Goal: Task Accomplishment & Management: Manage account settings

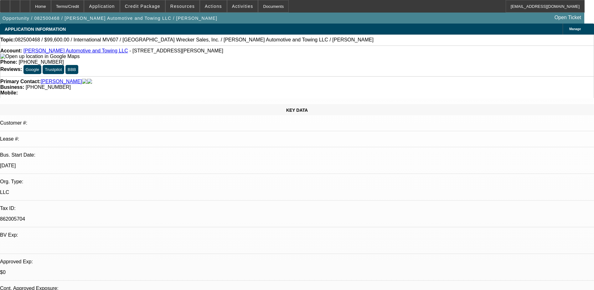
select select "0.2"
select select "2"
select select "0.1"
select select "4"
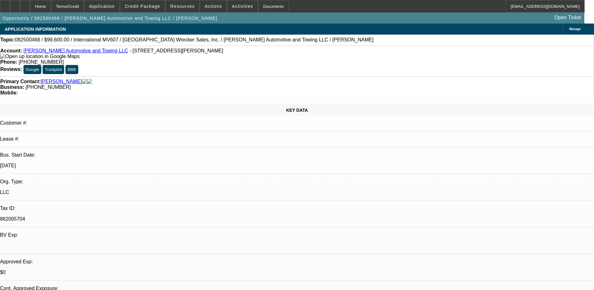
select select "0.2"
select select "2"
select select "0.1"
select select "4"
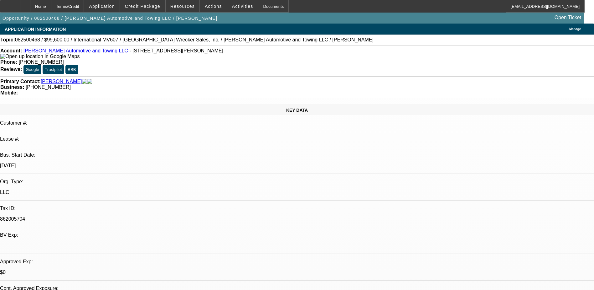
select select "0"
select select "2"
select select "0.1"
select select "4"
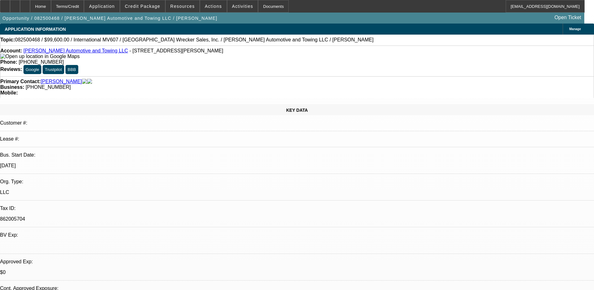
click at [135, 59] on div "Account: Roper Automotive and Towing LLC - 1200 Woodruff Rd Bldg 104, Greenvill…" at bounding box center [297, 53] width 594 height 11
click at [20, 3] on div at bounding box center [15, 6] width 10 height 13
select select "0"
select select "2"
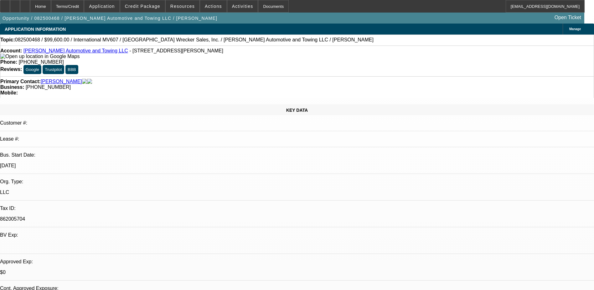
select select "0.1"
select select "4"
select select "0.2"
select select "2"
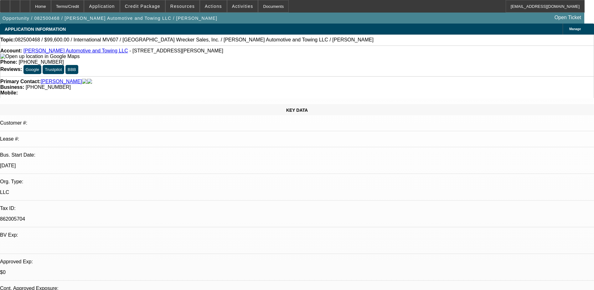
select select "0.1"
select select "4"
select select "0"
select select "2"
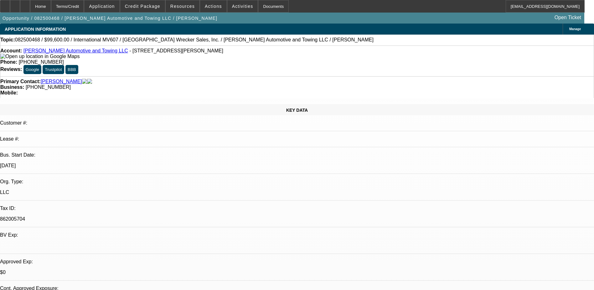
select select "0.1"
select select "4"
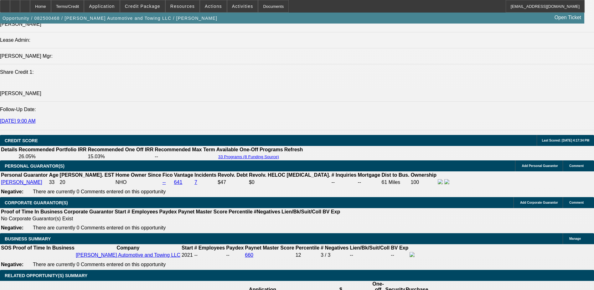
scroll to position [846, 0]
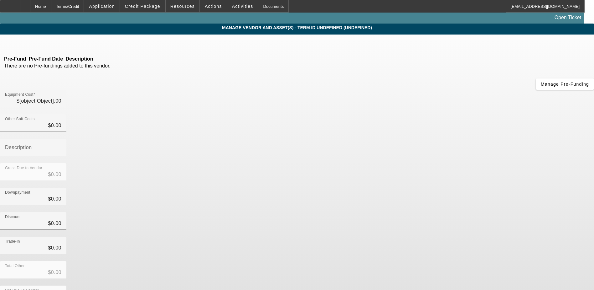
type input "$124,500.00"
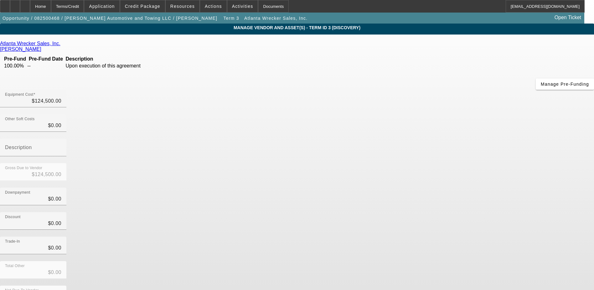
click at [60, 43] on link "Atlanta Wrecker Sales, Inc." at bounding box center [30, 44] width 60 height 6
click at [62, 45] on icon at bounding box center [62, 43] width 0 height 5
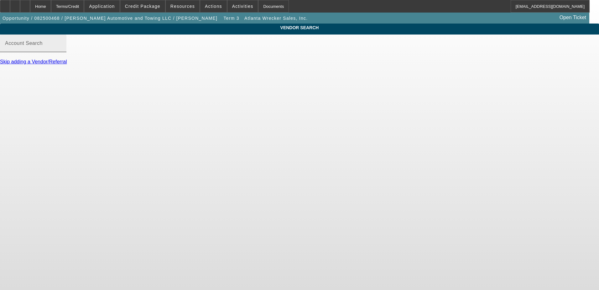
click at [61, 50] on input "Account Search" at bounding box center [33, 46] width 56 height 8
type input "p"
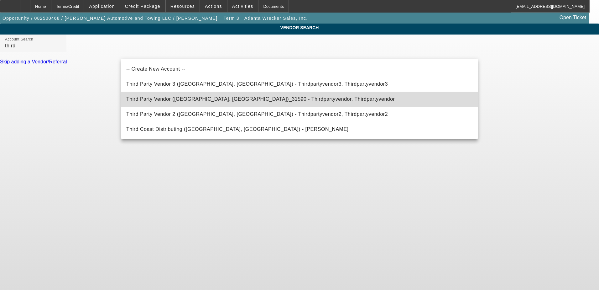
click at [207, 102] on span "Third Party Vendor (Northbrook, IL)_31590 - Thirdpartyvendor, Thirdpartyvendor" at bounding box center [260, 99] width 269 height 8
type input "Third Party Vendor (Northbrook, IL)_31590 - Thirdpartyvendor, Thirdpartyvendor"
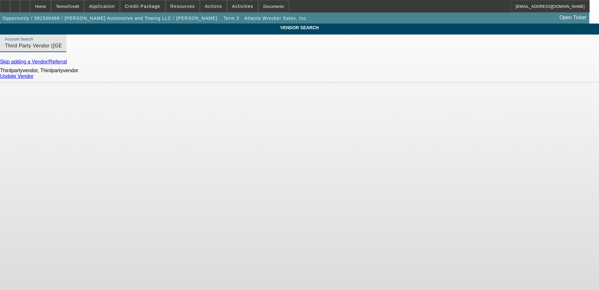
click at [34, 79] on link "Update Vendor" at bounding box center [17, 75] width 34 height 5
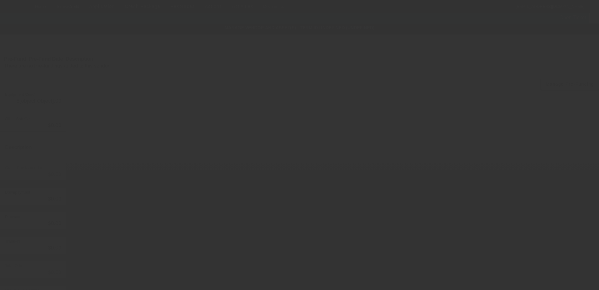
type input "$124,500.00"
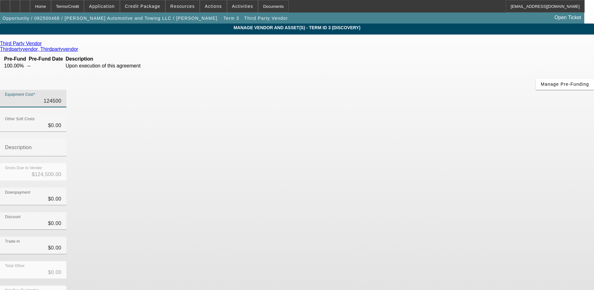
drag, startPoint x: 353, startPoint y: 52, endPoint x: 387, endPoint y: 52, distance: 33.8
click at [387, 90] on div "Equipment Cost 124500" at bounding box center [297, 102] width 594 height 24
click at [61, 97] on input "124500" at bounding box center [33, 101] width 56 height 8
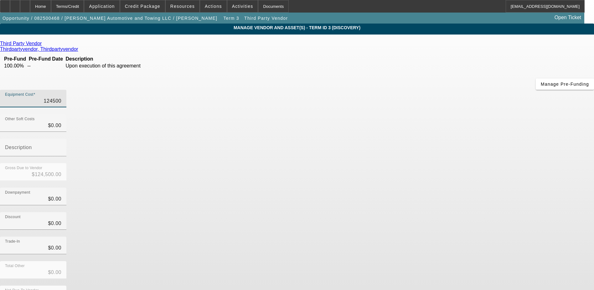
type input "7"
type input "$7.00"
type input "72"
type input "$72.00"
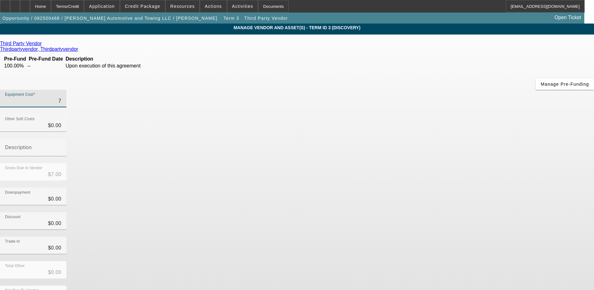
type input "$72.00"
type input "725"
type input "$725.00"
type input "7250"
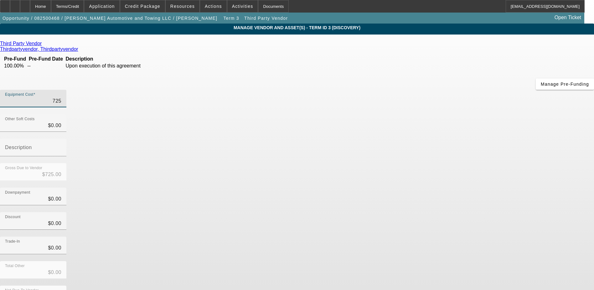
type input "$7,250.00"
type input "72500"
type input "$72,500.00"
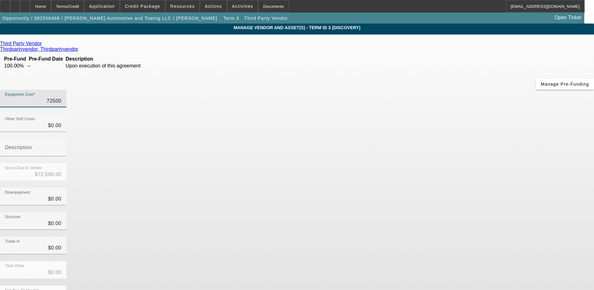
type input "$72,500.00"
click at [400, 163] on div "Gross Due to Vendor $72,500.00" at bounding box center [297, 175] width 594 height 24
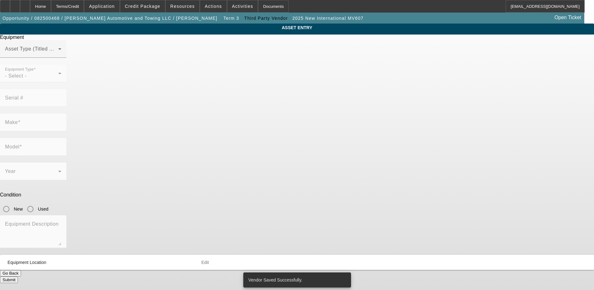
type input "1HTEUMML2SS478923"
type input "International"
type input "MV607"
radio input "true"
type textarea "Tow Truck"
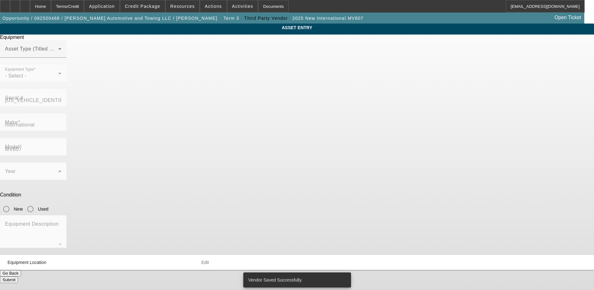
type input "655 Fairview Rd"
type input "Ste H Pmb 3"
type input "Simpsonville"
type input "29680"
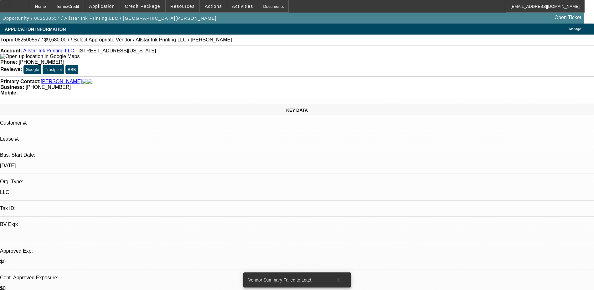
select select "0"
select select "2"
select select "0.1"
select select "4"
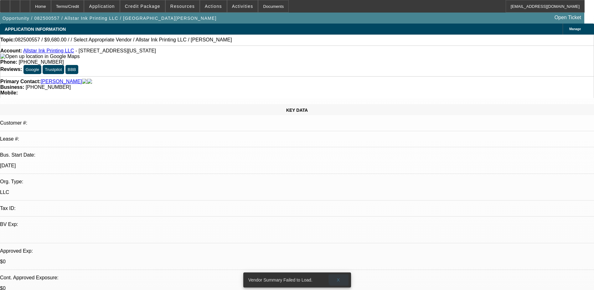
click at [340, 277] on span "X" at bounding box center [338, 279] width 3 height 5
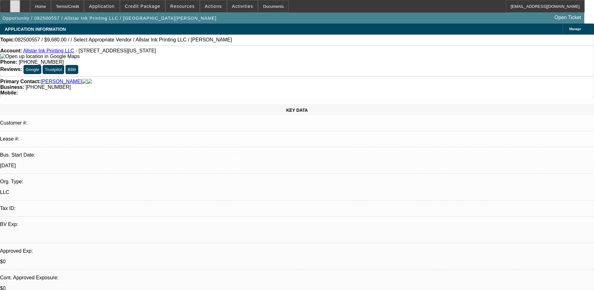
click at [15, 4] on icon at bounding box center [15, 4] width 0 height 0
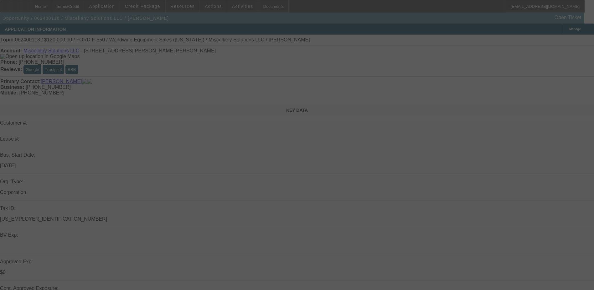
select select "0"
select select "2"
select select "0"
select select "2"
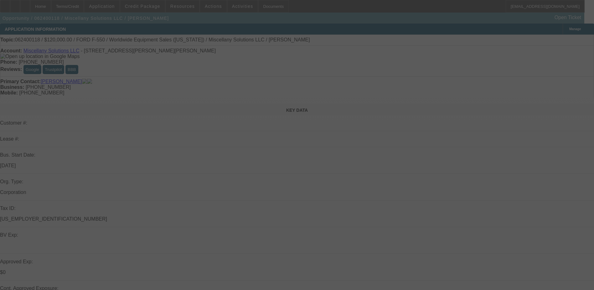
select select "0"
select select "0.1"
select select "2"
select select "0"
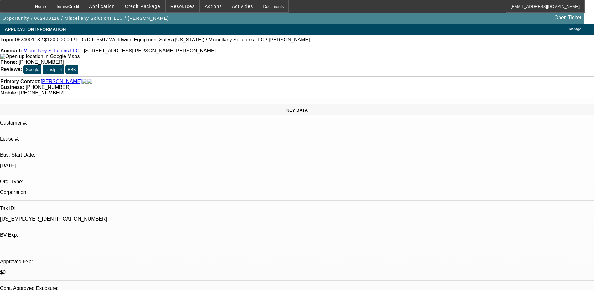
select select "1"
select select "2"
select select "6"
select select "1"
select select "2"
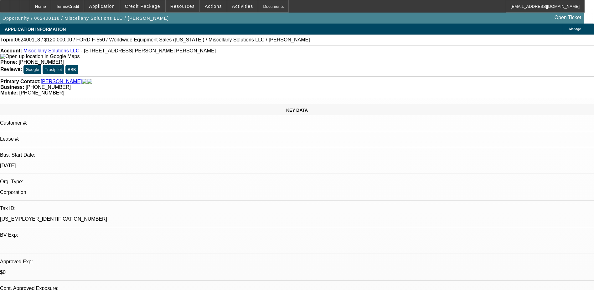
select select "6"
select select "1"
select select "2"
select select "6"
select select "0"
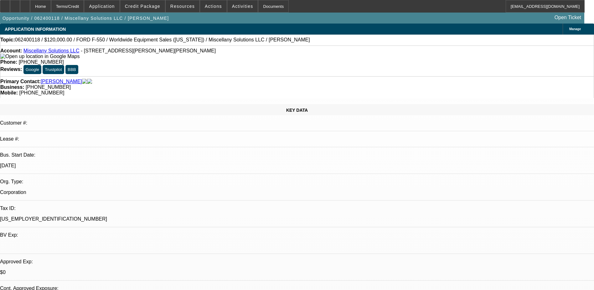
select select "2"
select select "0"
select select "2"
select select "0"
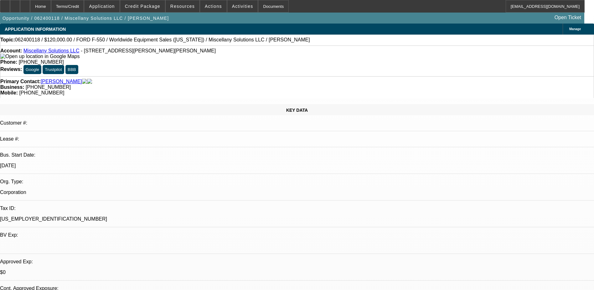
select select "0.1"
select select "2"
select select "0"
select select "1"
select select "2"
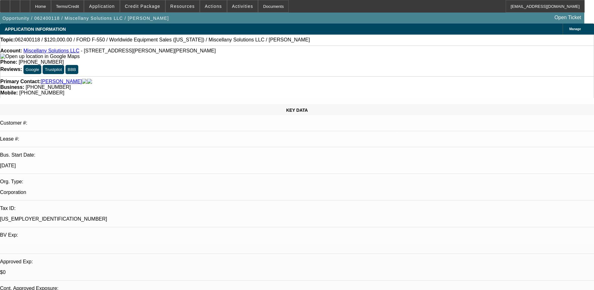
select select "6"
select select "1"
select select "2"
select select "6"
select select "1"
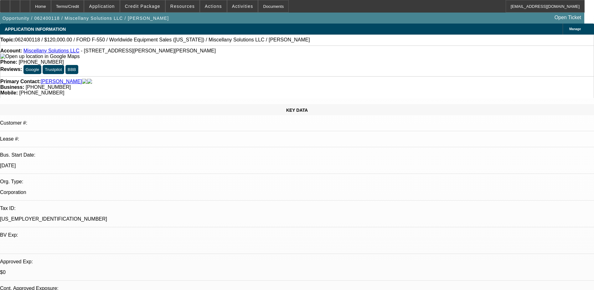
select select "2"
select select "6"
drag, startPoint x: 101, startPoint y: 17, endPoint x: 60, endPoint y: 18, distance: 41.1
click at [60, 18] on span "Opportunity / 062400118 / Miscellany Solutions LLC / [PERSON_NAME]" at bounding box center [86, 18] width 167 height 5
click at [53, 53] on link "Miscellany Solutions LLC" at bounding box center [52, 50] width 56 height 5
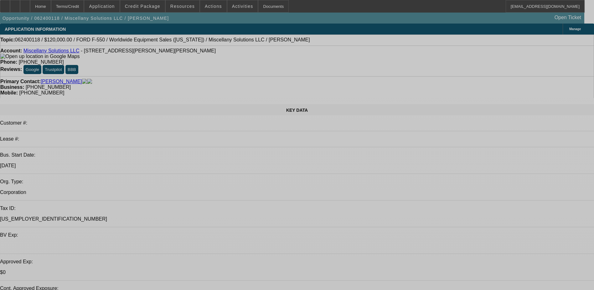
select select "0"
select select "2"
select select "0"
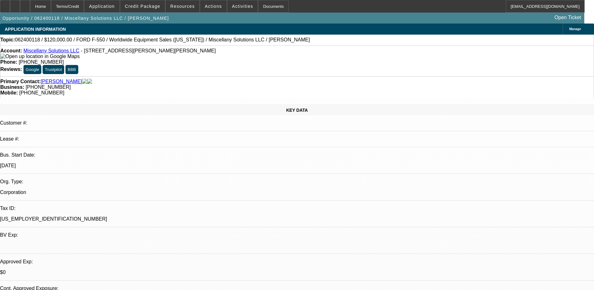
select select "0"
select select "2"
select select "0"
select select "0.1"
select select "2"
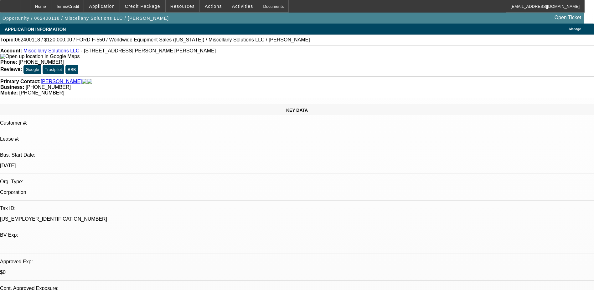
select select "0"
select select "1"
select select "2"
select select "6"
select select "1"
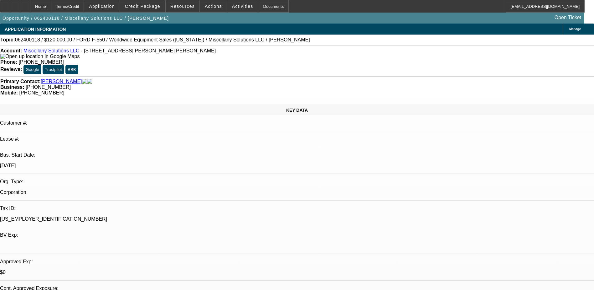
select select "2"
select select "6"
select select "1"
select select "2"
select select "6"
